Goal: Find specific page/section: Find specific page/section

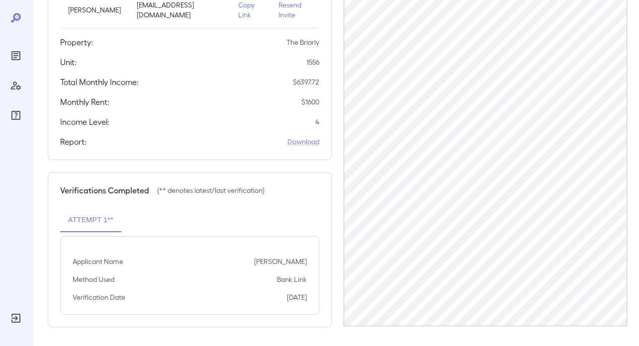
click at [16, 56] on icon "Reports" at bounding box center [16, 56] width 12 height 12
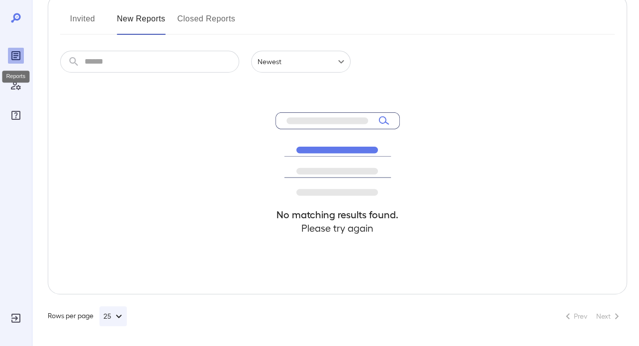
scroll to position [129, 0]
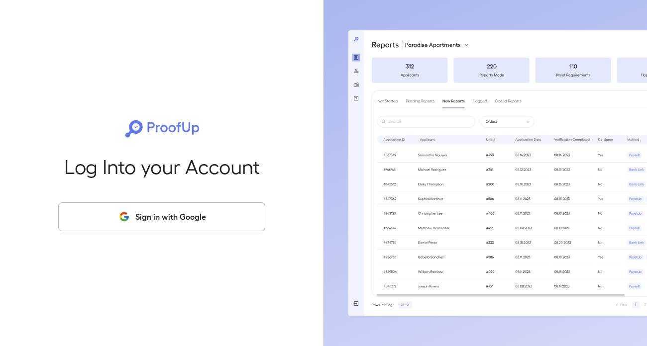
click at [157, 220] on button "Sign in with Google" at bounding box center [161, 216] width 207 height 29
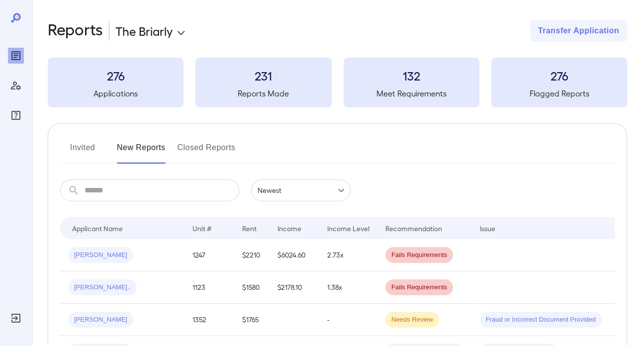
click at [91, 159] on button "Invited" at bounding box center [82, 152] width 45 height 24
